Goal: Feedback & Contribution: Contribute content

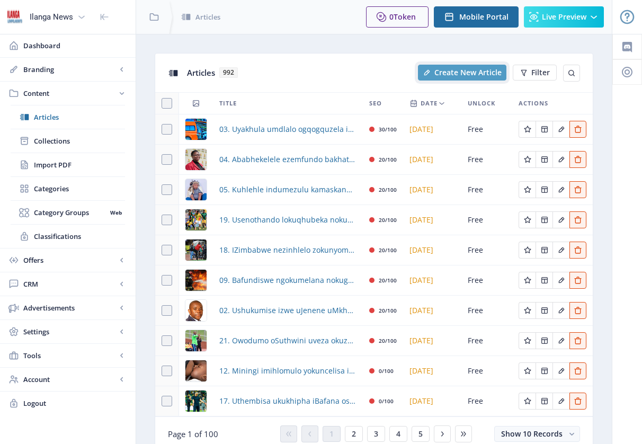
click at [454, 77] on button "Create New Article" at bounding box center [462, 73] width 89 height 16
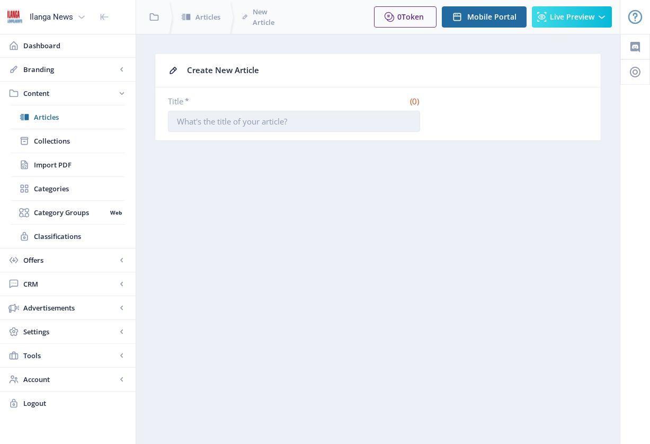
click at [291, 123] on input "Title *" at bounding box center [294, 121] width 252 height 21
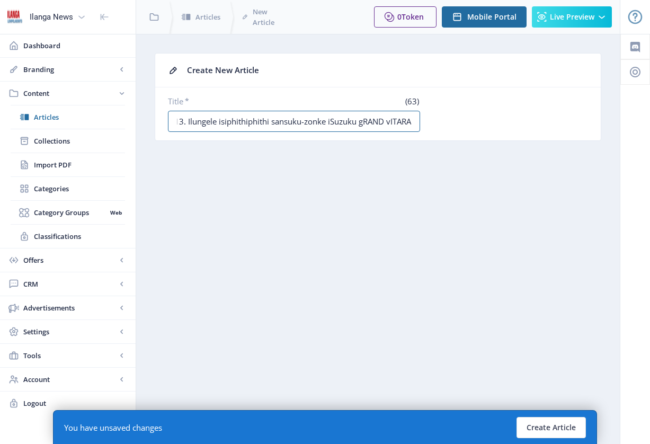
scroll to position [0, 7]
click at [353, 123] on input "13. Ilungele isiphithiphithi sansuku-zonke iSuzuku gRAND vITARA" at bounding box center [294, 121] width 252 height 21
drag, startPoint x: 357, startPoint y: 121, endPoint x: 411, endPoint y: 121, distance: 54.1
click at [411, 121] on input "13. Ilungele isiphithiphithi sansuku-zonke iSuzuki gRAND vITARA" at bounding box center [294, 121] width 252 height 21
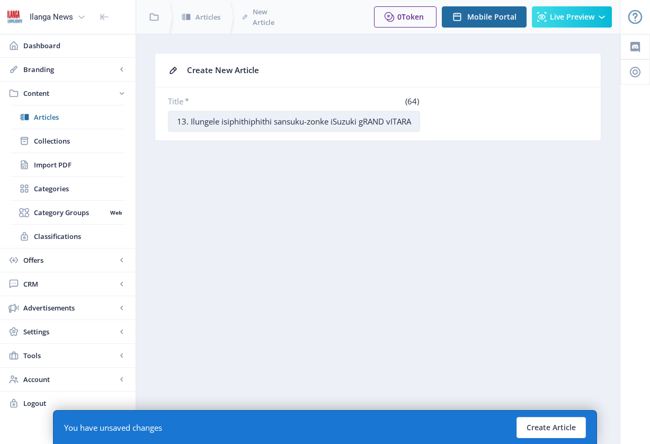
scroll to position [0, 4]
drag, startPoint x: 409, startPoint y: 121, endPoint x: 355, endPoint y: 122, distance: 54.6
click at [355, 122] on input "13. Ilungele isiphithiphithi sansuku-zonke iSuzuki gRAND vITARA" at bounding box center [294, 121] width 252 height 21
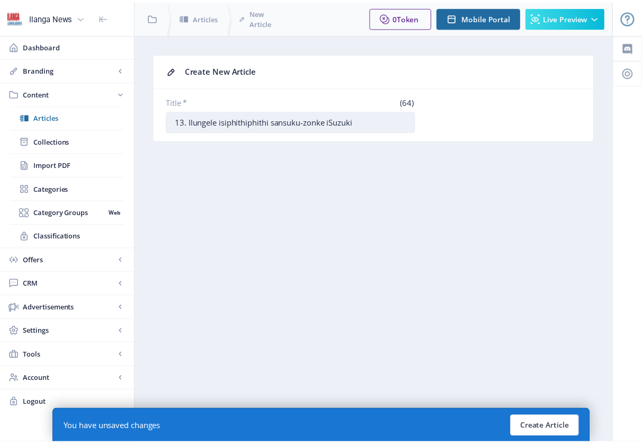
scroll to position [0, 0]
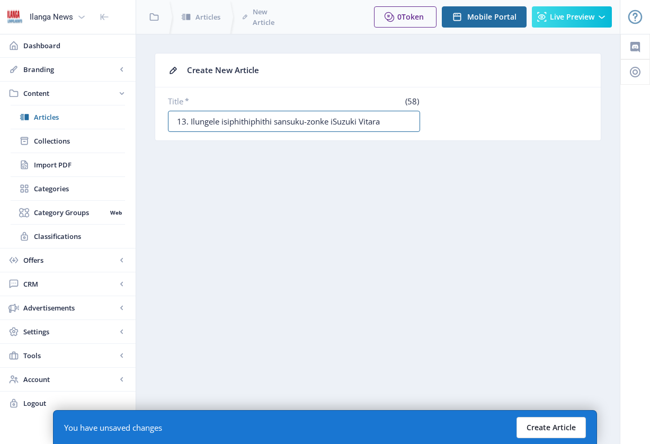
type input "13. Ilungele isiphithiphithi sansuku-zonke iSuzuki Vitara"
click at [572, 423] on button "Create Article" at bounding box center [551, 427] width 69 height 21
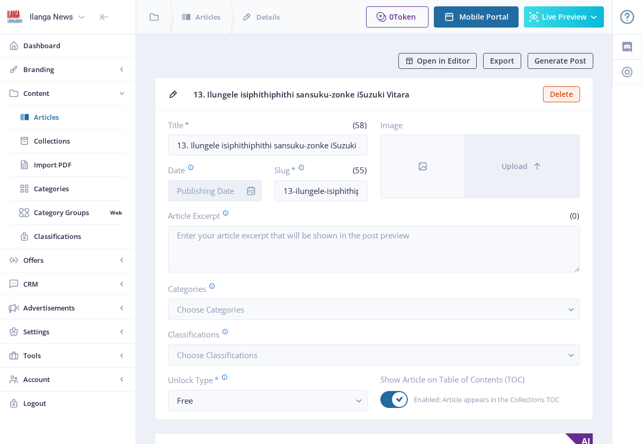
click at [216, 194] on input "Date" at bounding box center [215, 190] width 94 height 21
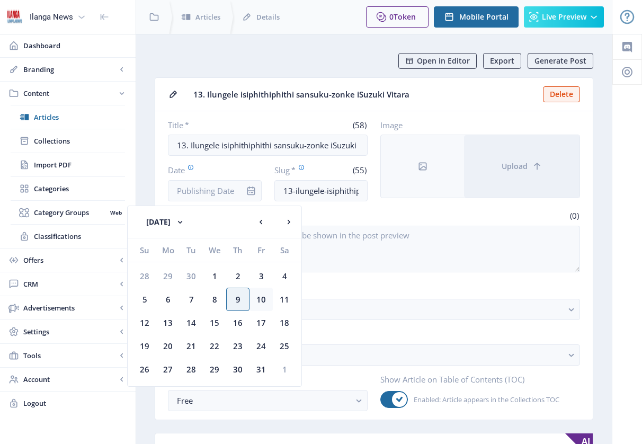
click at [258, 298] on div "10" at bounding box center [261, 299] width 23 height 23
type input "[DATE]"
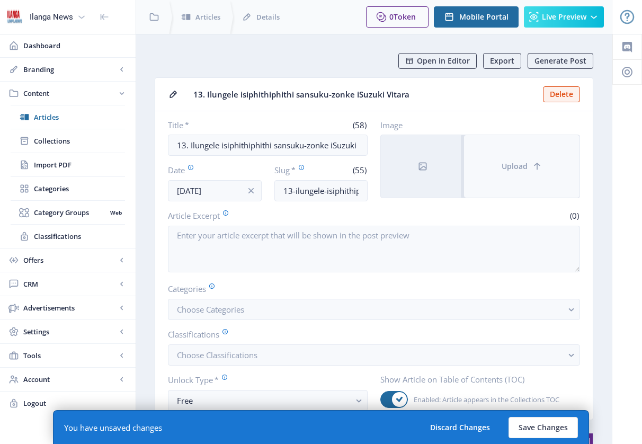
click at [504, 178] on button "Upload" at bounding box center [522, 166] width 116 height 63
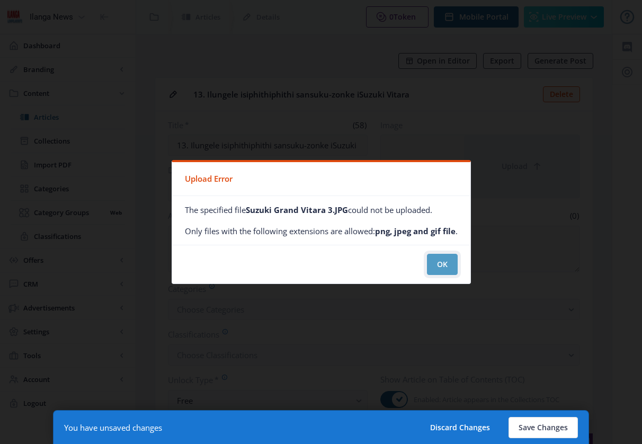
click at [435, 264] on button "OK" at bounding box center [442, 264] width 31 height 21
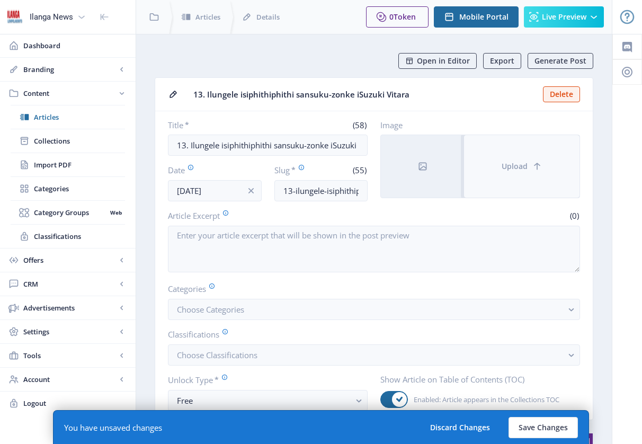
click at [533, 173] on button "Upload" at bounding box center [522, 166] width 116 height 63
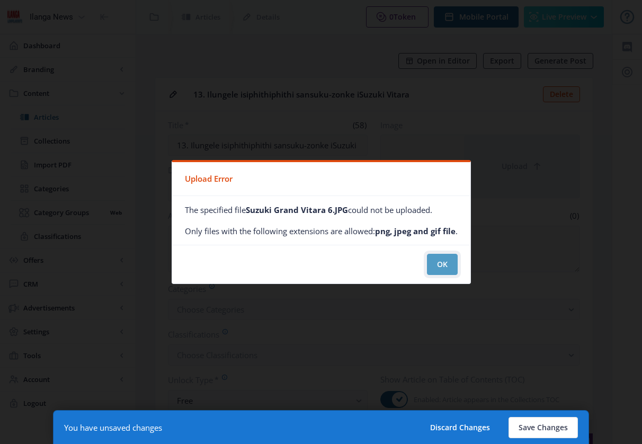
click at [444, 268] on button "OK" at bounding box center [442, 264] width 31 height 21
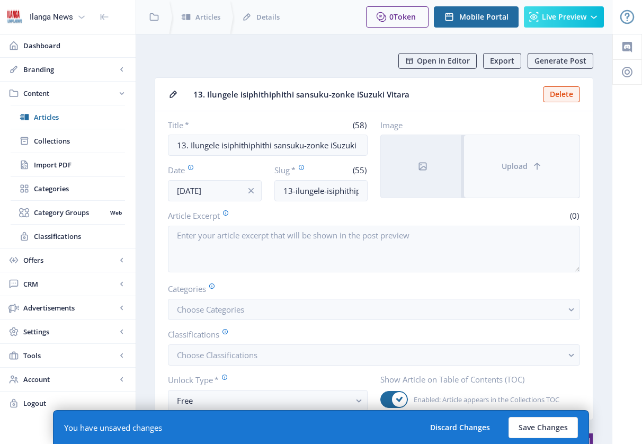
click at [506, 171] on span "Upload" at bounding box center [515, 166] width 26 height 8
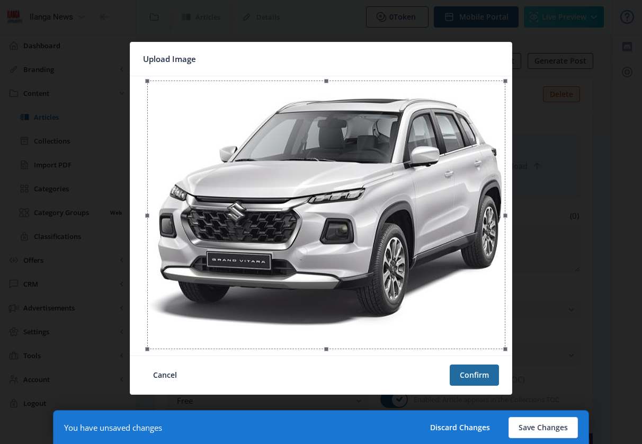
drag, startPoint x: 408, startPoint y: 276, endPoint x: 413, endPoint y: 277, distance: 5.3
click at [413, 277] on div at bounding box center [326, 215] width 358 height 269
click at [473, 378] on button "Confirm" at bounding box center [474, 375] width 49 height 21
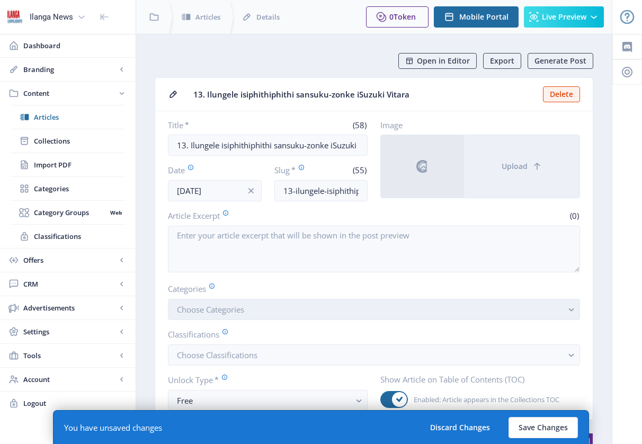
click at [290, 308] on button "Choose Categories" at bounding box center [374, 309] width 412 height 21
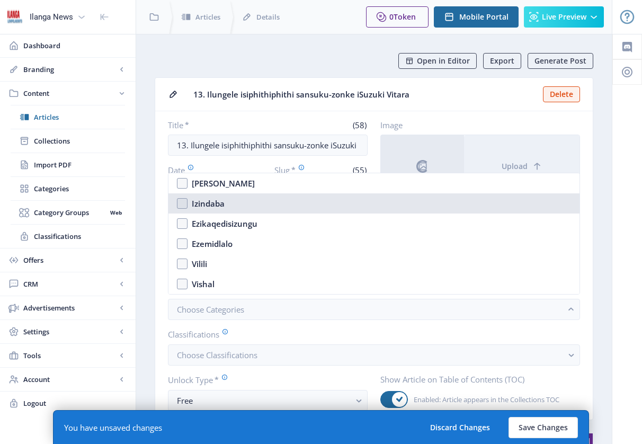
click at [182, 205] on nb-option "Izindaba" at bounding box center [374, 203] width 411 height 20
checkbox input "true"
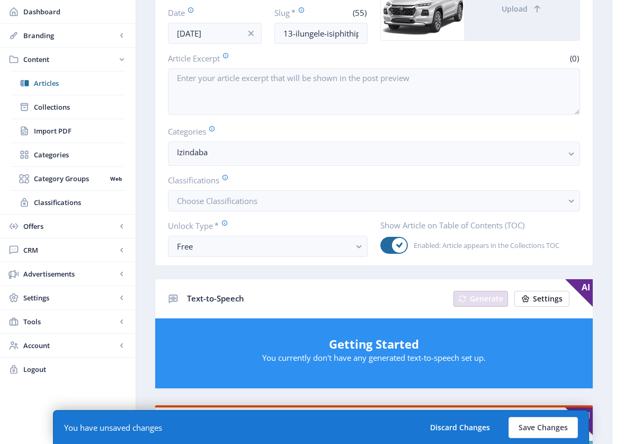
scroll to position [60, 0]
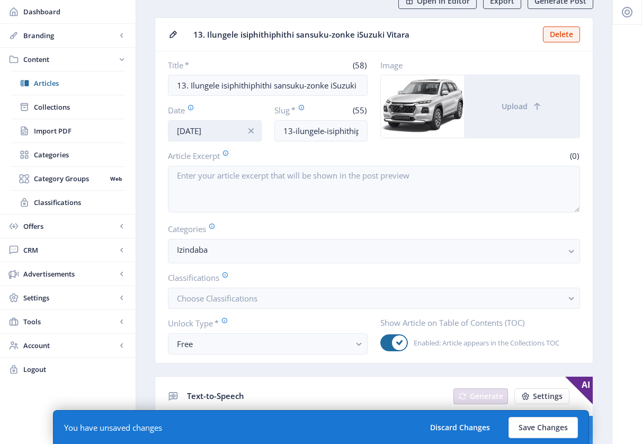
click at [216, 131] on input "[DATE]" at bounding box center [215, 130] width 94 height 21
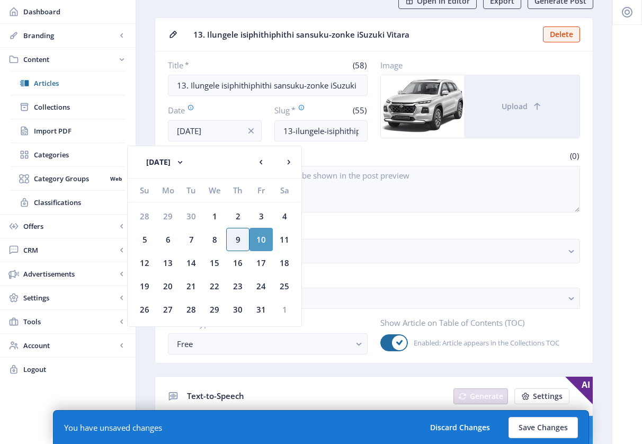
click at [264, 240] on div "10" at bounding box center [261, 239] width 23 height 23
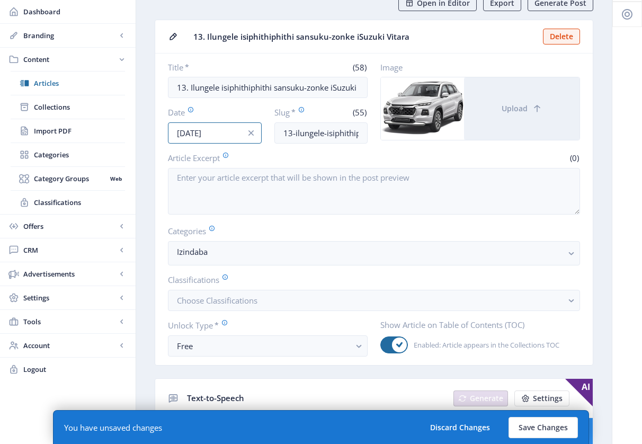
scroll to position [0, 0]
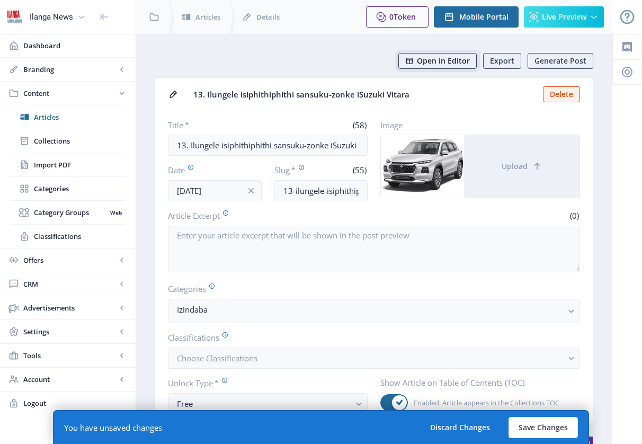
click at [453, 63] on span "Open in Editor" at bounding box center [443, 61] width 53 height 8
click at [439, 60] on span "Open in Editor" at bounding box center [443, 61] width 53 height 8
click at [436, 59] on span "Open in Editor" at bounding box center [443, 61] width 53 height 8
click at [54, 116] on span "Articles" at bounding box center [79, 117] width 91 height 11
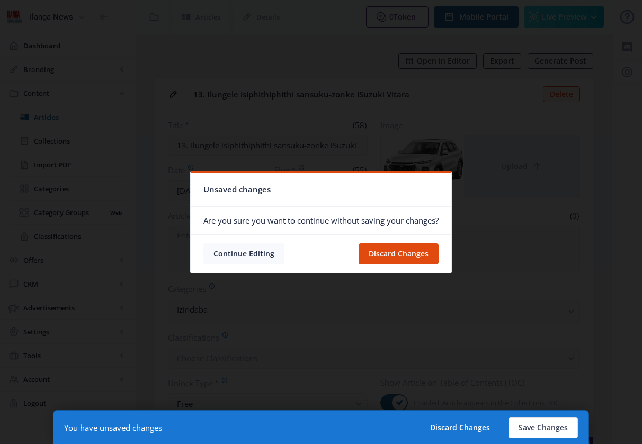
click at [251, 253] on button "Continue Editing" at bounding box center [244, 253] width 81 height 21
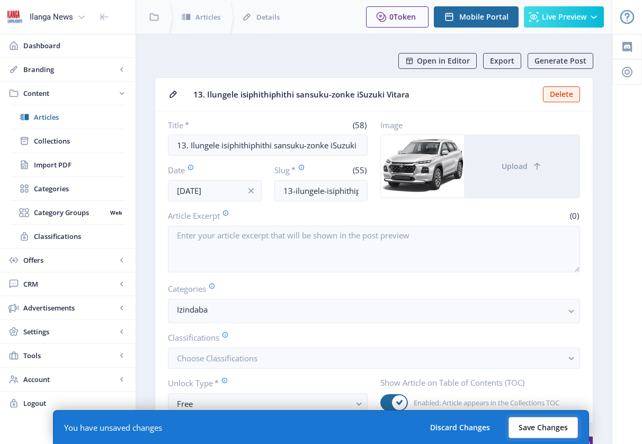
click at [538, 424] on button "Save Changes" at bounding box center [543, 427] width 69 height 21
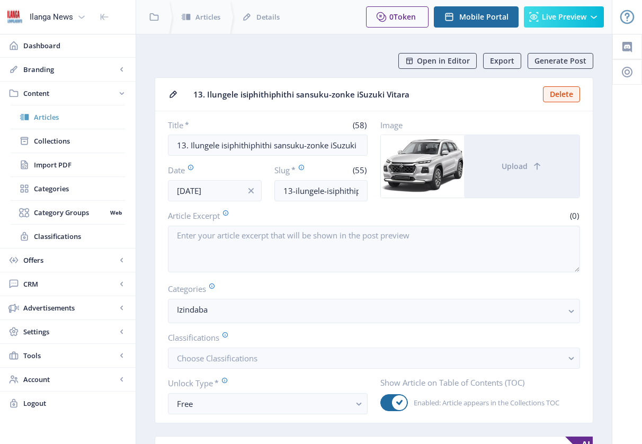
click at [45, 119] on span "Articles" at bounding box center [79, 117] width 91 height 11
